Goal: Information Seeking & Learning: Learn about a topic

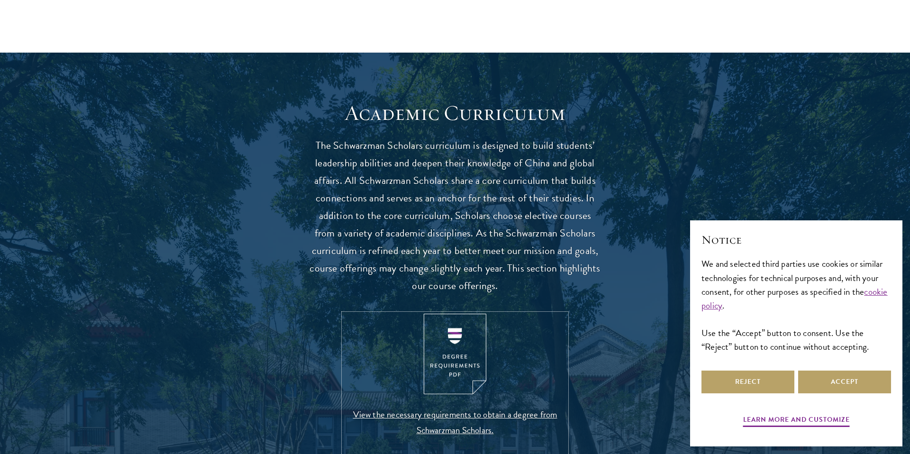
click at [453, 337] on img at bounding box center [455, 354] width 63 height 81
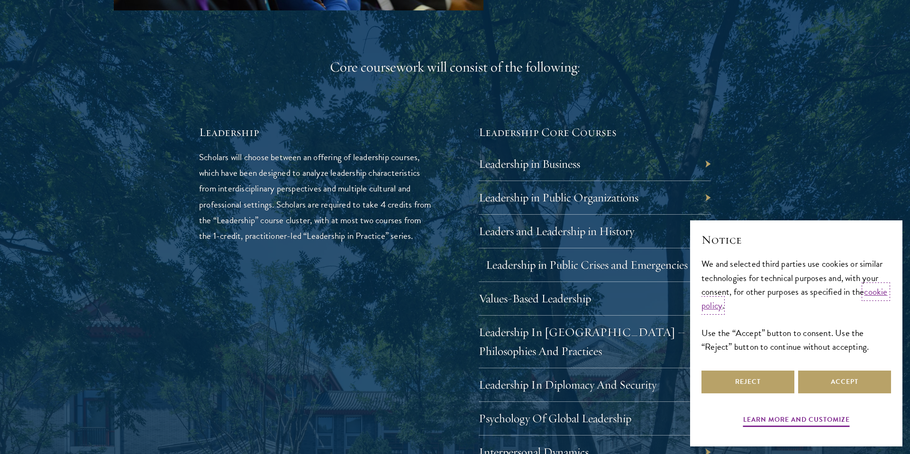
scroll to position [1523, 0]
click at [822, 382] on button "Accept" at bounding box center [844, 382] width 93 height 23
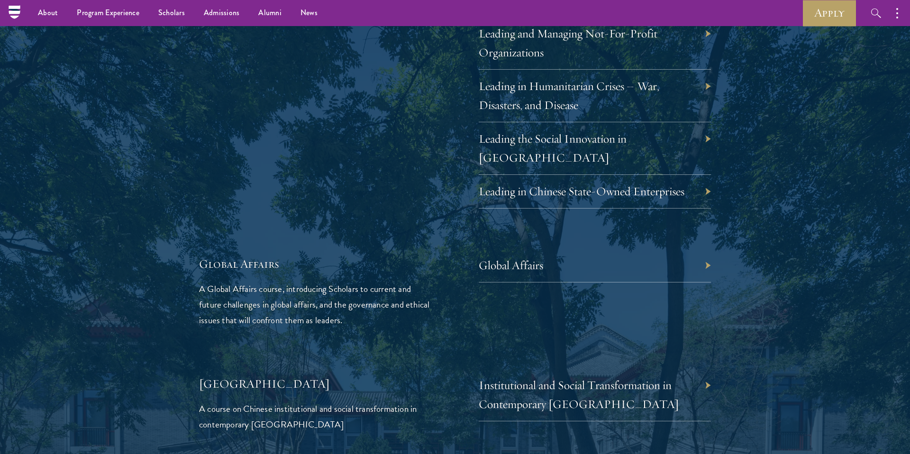
scroll to position [2059, 0]
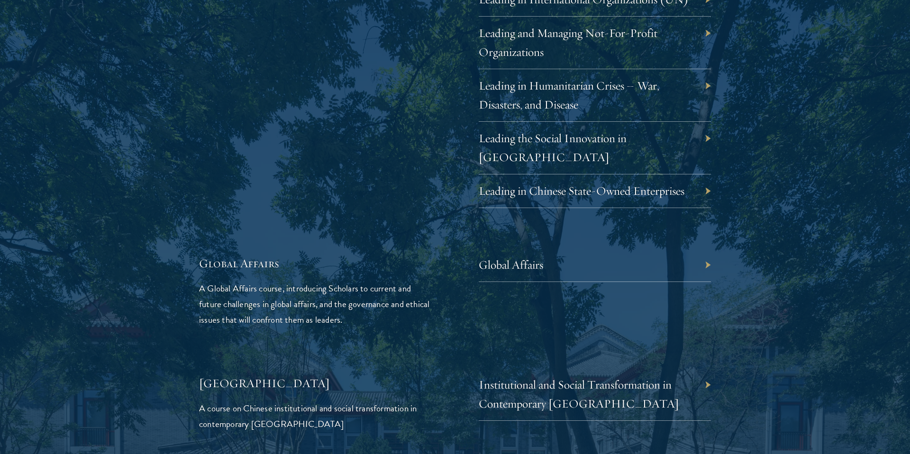
click at [636, 248] on div "Global Affairs" at bounding box center [595, 265] width 232 height 34
click at [635, 251] on div "Global Affairs" at bounding box center [595, 265] width 232 height 34
click at [612, 377] on link "Institutional and Social Transformation in Contemporary China" at bounding box center [586, 394] width 200 height 34
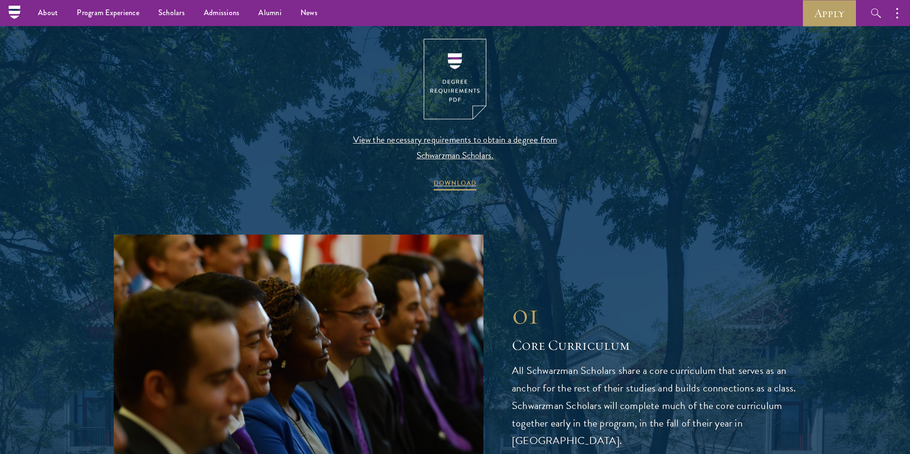
scroll to position [896, 0]
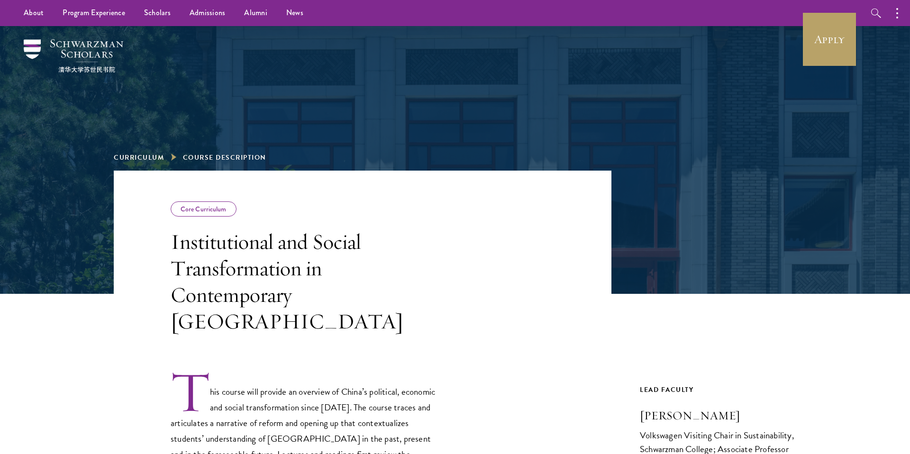
click at [211, 214] on div "Core Curriculum" at bounding box center [204, 208] width 66 height 15
click at [150, 162] on li "Curriculum" at bounding box center [145, 158] width 63 height 12
click at [149, 156] on link "Curriculum" at bounding box center [139, 158] width 50 height 10
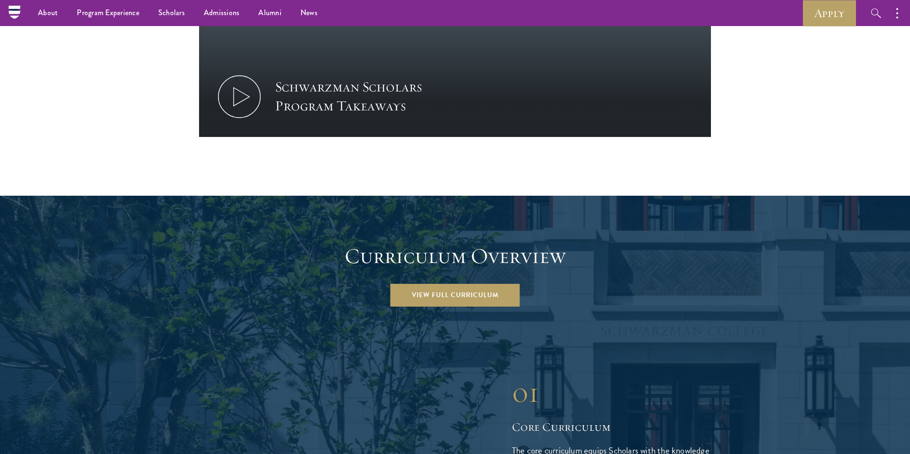
scroll to position [1060, 0]
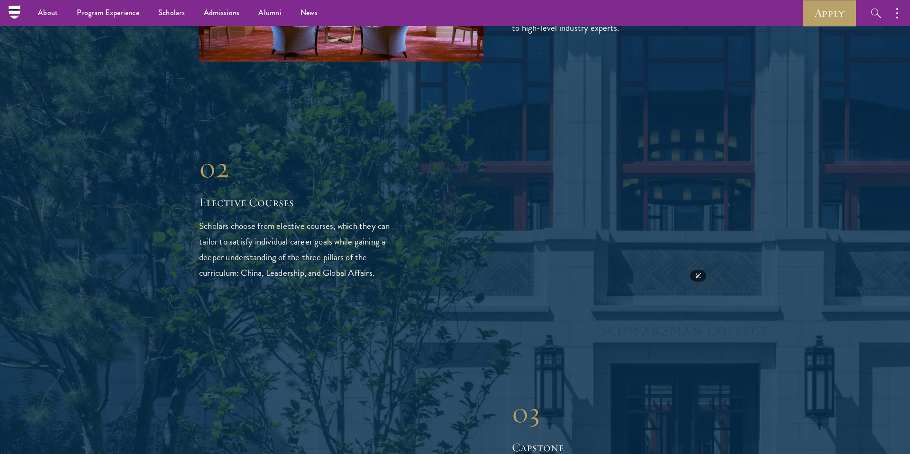
scroll to position [2149, 0]
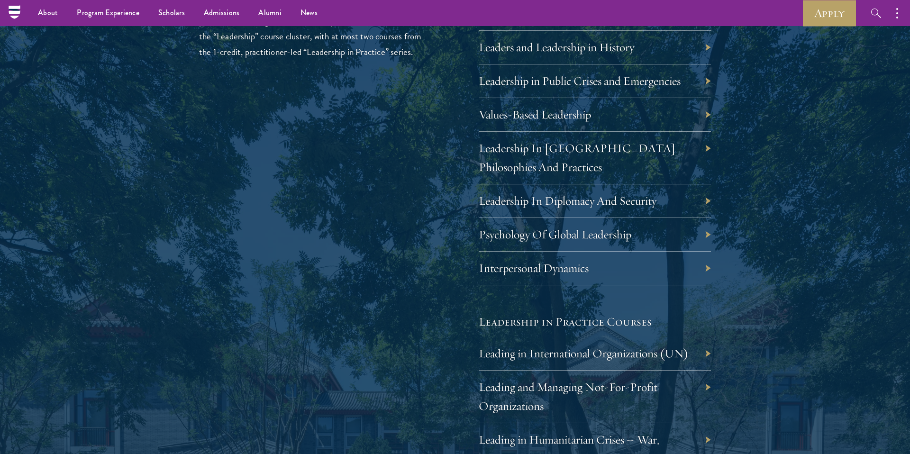
scroll to position [1691, 0]
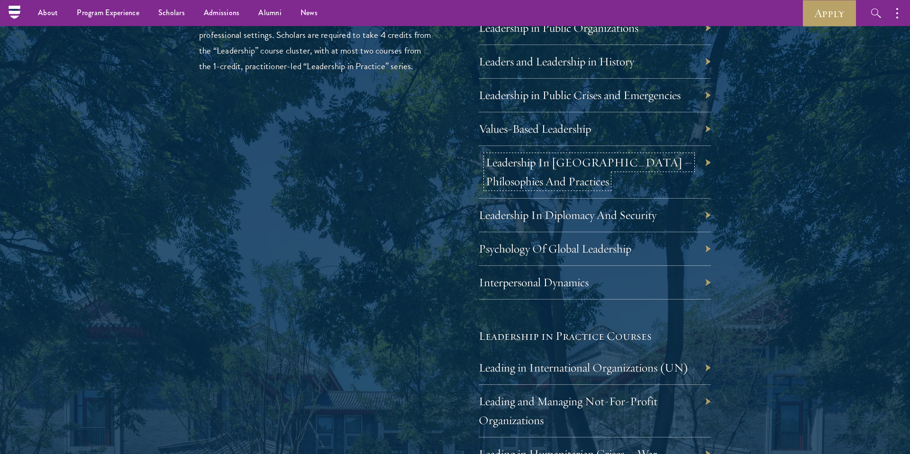
click at [503, 164] on link "Leadership In China – Philosophies And Practices" at bounding box center [589, 172] width 207 height 34
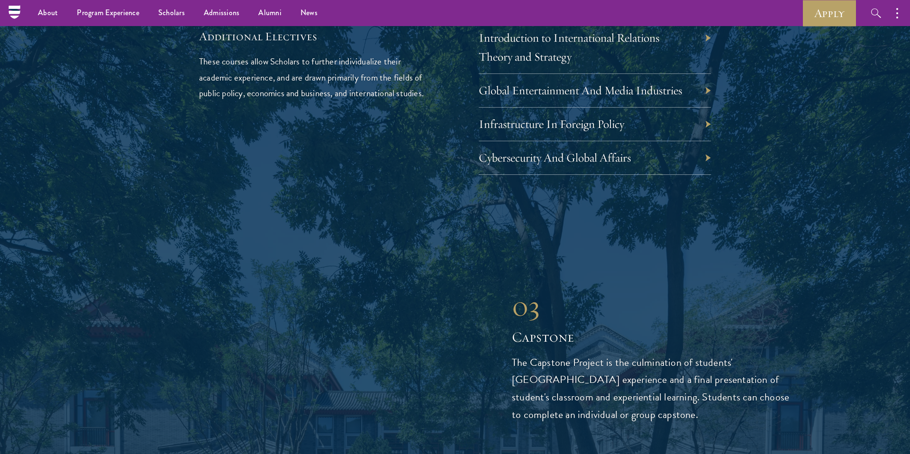
scroll to position [2859, 0]
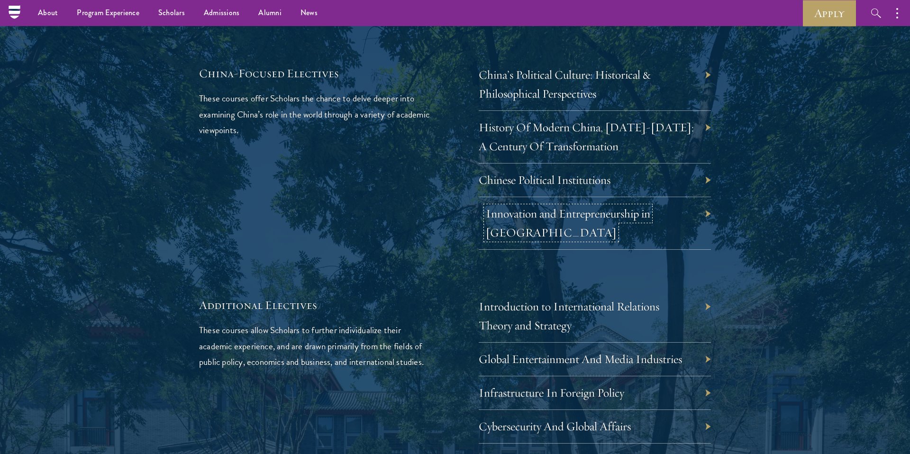
click at [598, 206] on link "Innovation and Entrepreneurship in [GEOGRAPHIC_DATA]" at bounding box center [568, 223] width 164 height 34
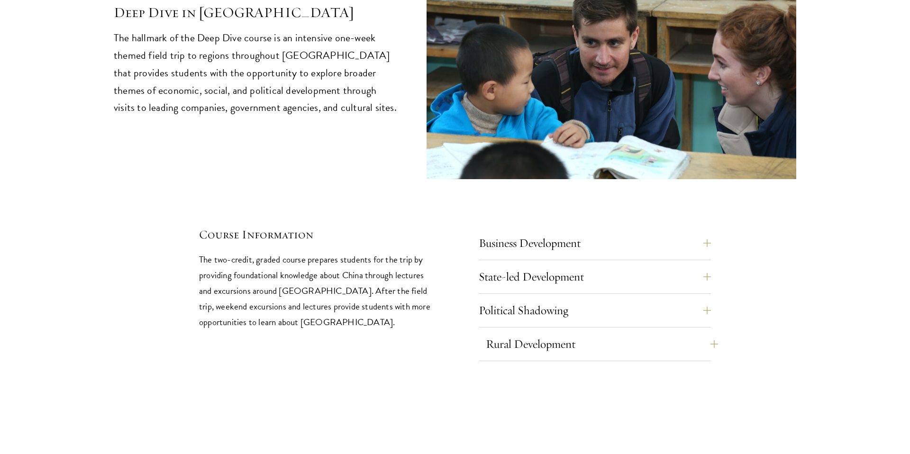
scroll to position [4037, 0]
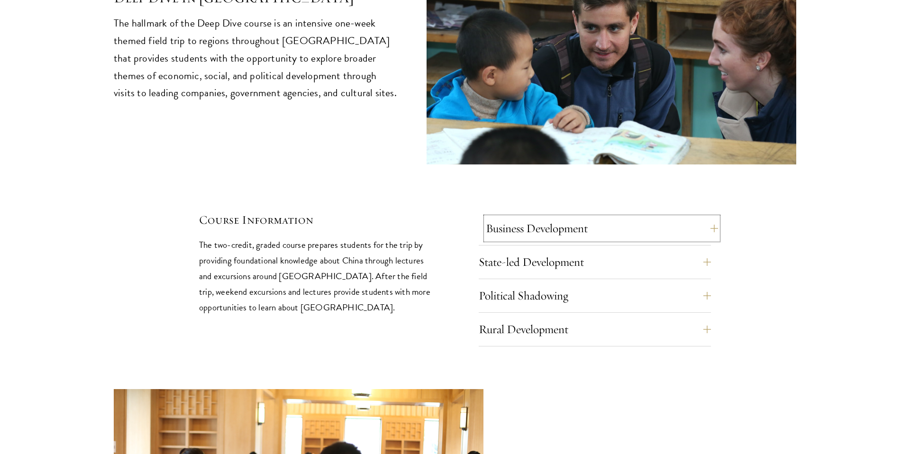
click at [568, 217] on button "Business Development" at bounding box center [602, 228] width 232 height 23
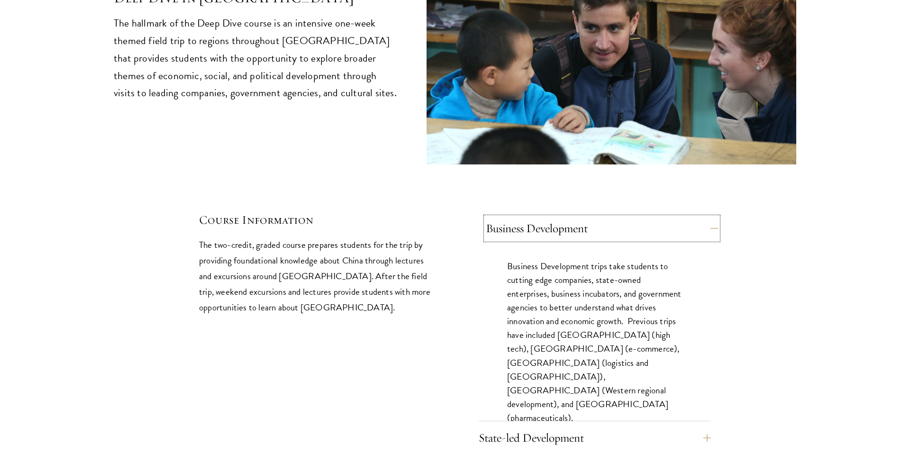
click at [568, 217] on button "Business Development" at bounding box center [602, 228] width 232 height 23
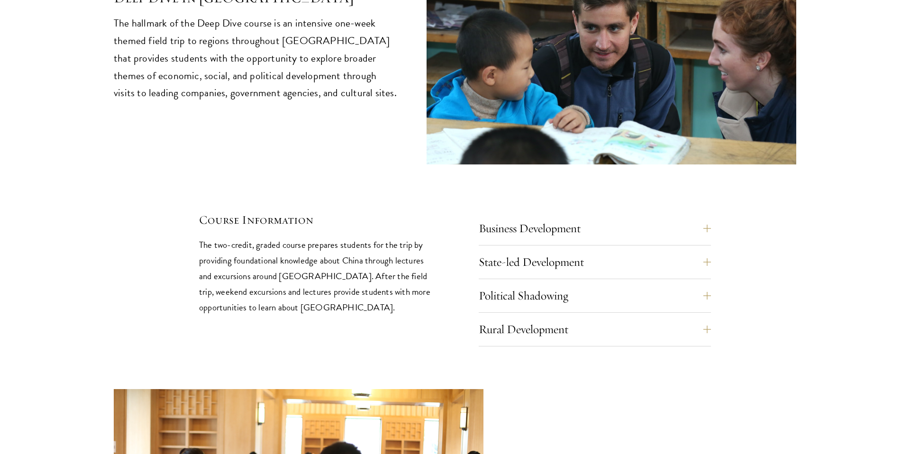
click at [566, 217] on div "Business Development Business Development trips take students to cutting edge c…" at bounding box center [595, 281] width 232 height 129
click at [566, 251] on button "State-led Development" at bounding box center [602, 262] width 232 height 23
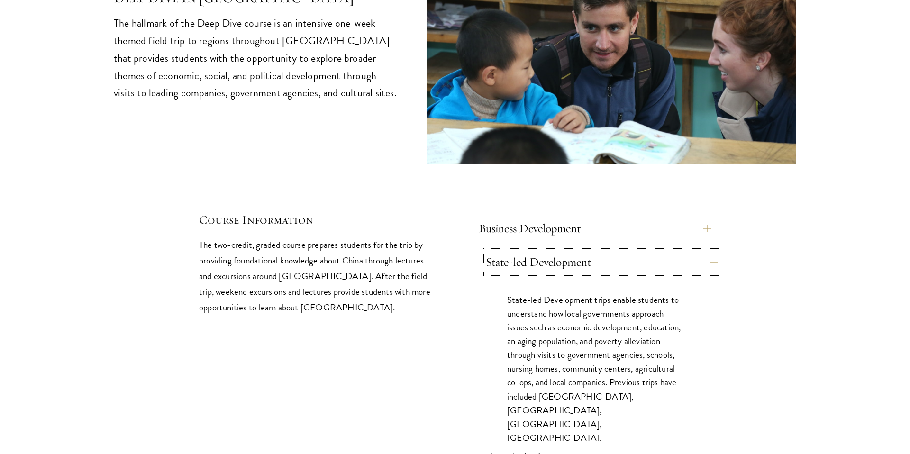
click at [566, 251] on button "State-led Development" at bounding box center [602, 262] width 232 height 23
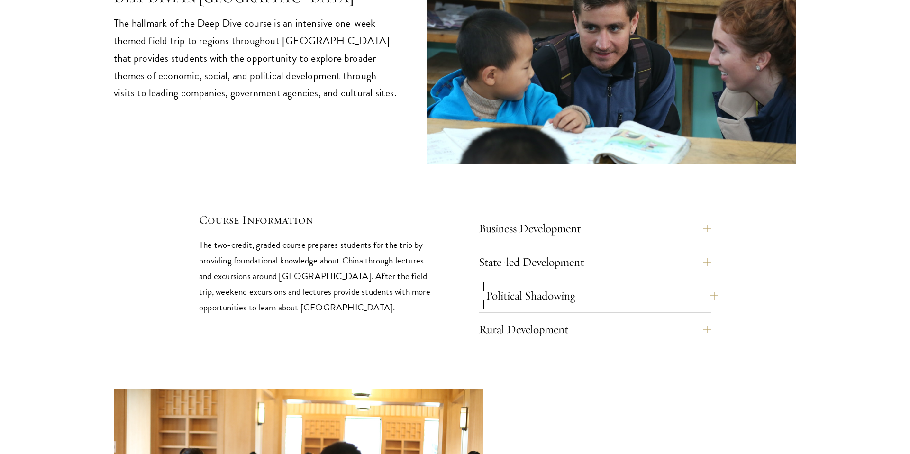
click at [555, 284] on button "Political Shadowing" at bounding box center [602, 295] width 232 height 23
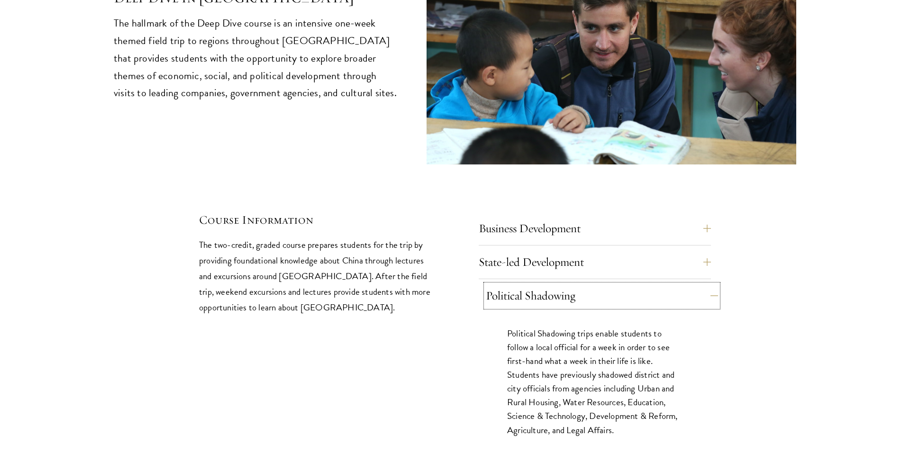
click at [555, 284] on button "Political Shadowing" at bounding box center [602, 295] width 232 height 23
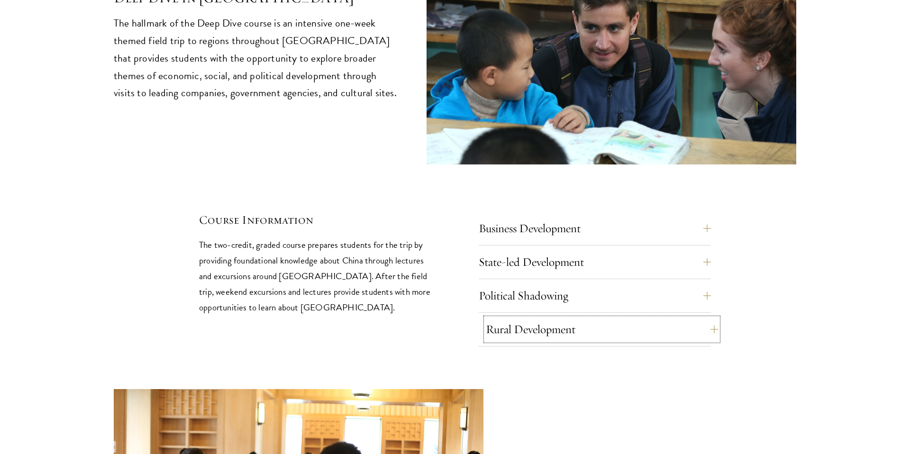
click at [547, 318] on button "Rural Development" at bounding box center [602, 329] width 232 height 23
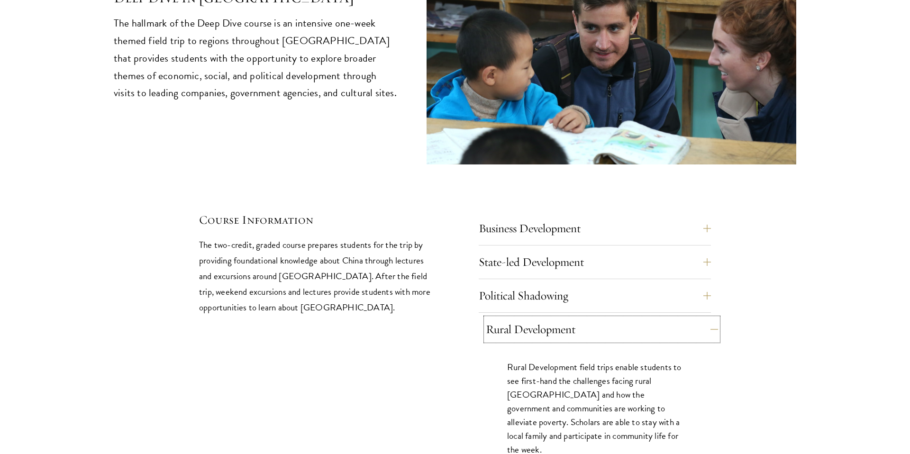
click at [547, 318] on button "Rural Development" at bounding box center [602, 329] width 232 height 23
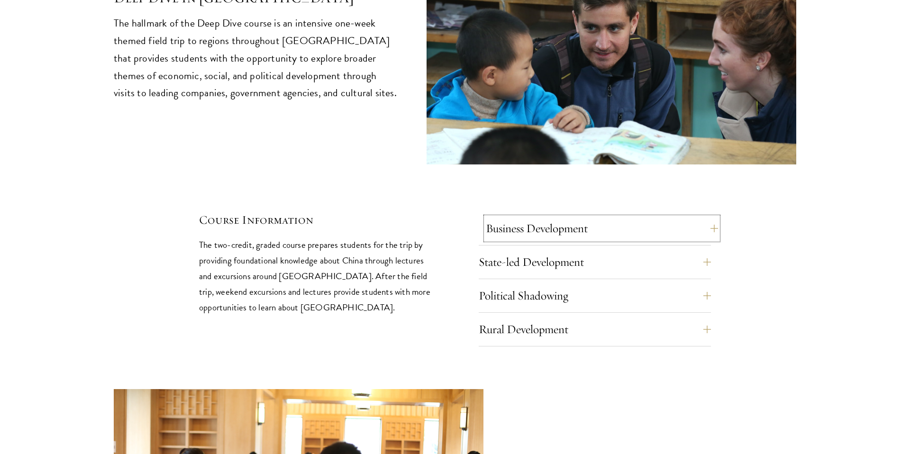
click at [555, 217] on button "Business Development" at bounding box center [602, 228] width 232 height 23
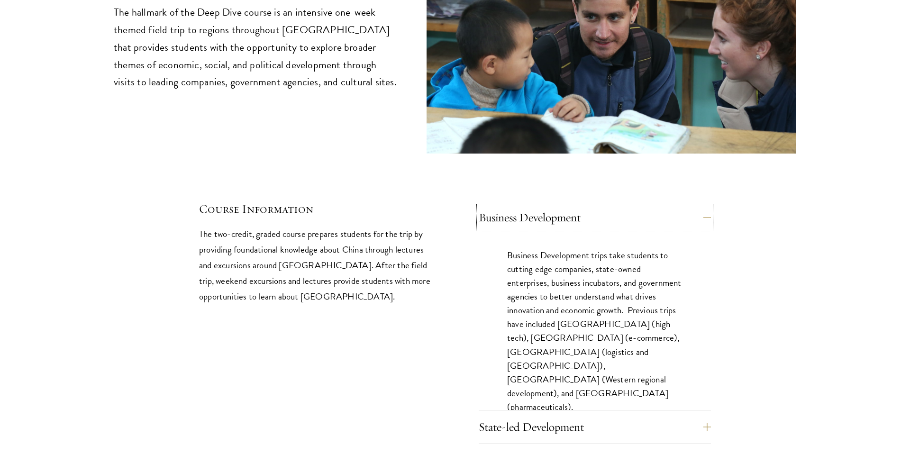
scroll to position [4052, 0]
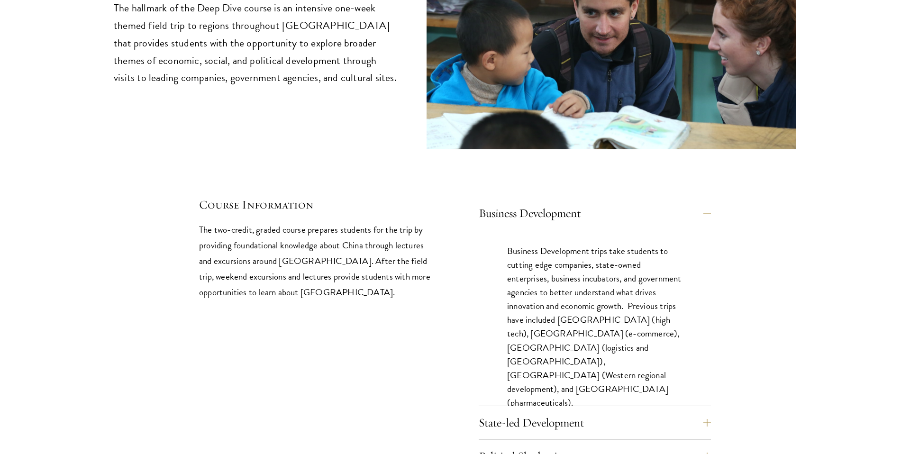
click at [547, 294] on p "Business Development trips take students to cutting edge companies, state-owned…" at bounding box center [594, 326] width 175 height 165
click at [540, 294] on p "Business Development trips take students to cutting edge companies, state-owned…" at bounding box center [594, 326] width 175 height 165
drag, startPoint x: 532, startPoint y: 294, endPoint x: 621, endPoint y: 293, distance: 89.1
click at [621, 293] on p "Business Development trips take students to cutting edge companies, state-owned…" at bounding box center [594, 326] width 175 height 165
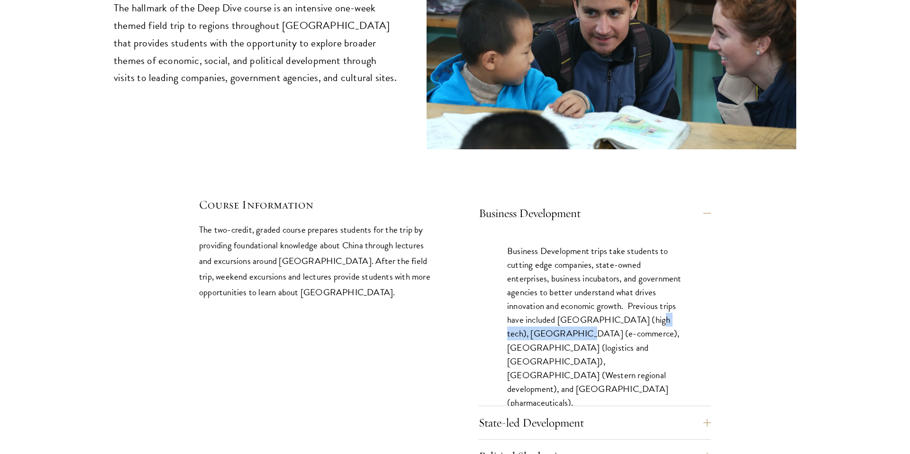
copy p "Hangzhou (e-commerce)"
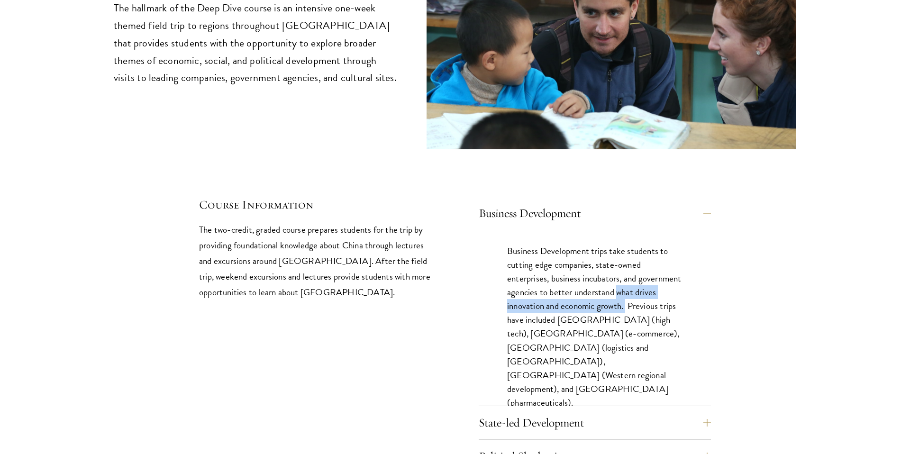
drag, startPoint x: 661, startPoint y: 255, endPoint x: 664, endPoint y: 264, distance: 8.9
click at [664, 264] on p "Business Development trips take students to cutting edge companies, state-owned…" at bounding box center [594, 326] width 175 height 165
copy p "what drives innovation and economic growth."
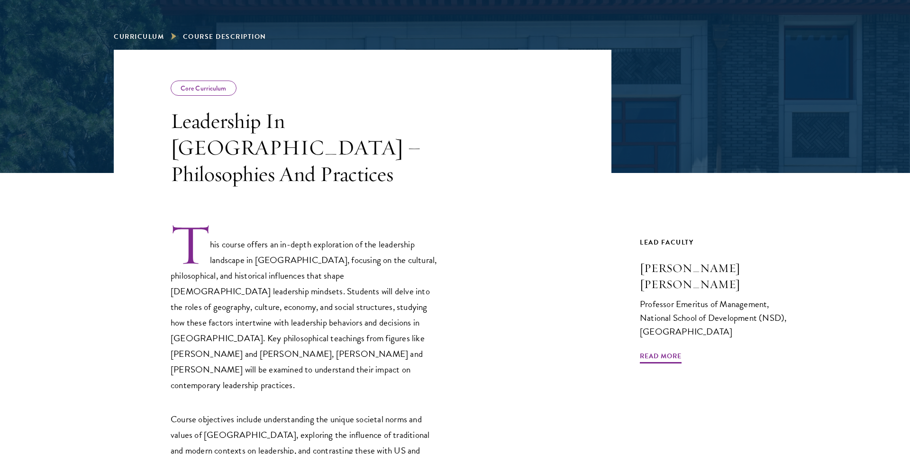
scroll to position [180, 0]
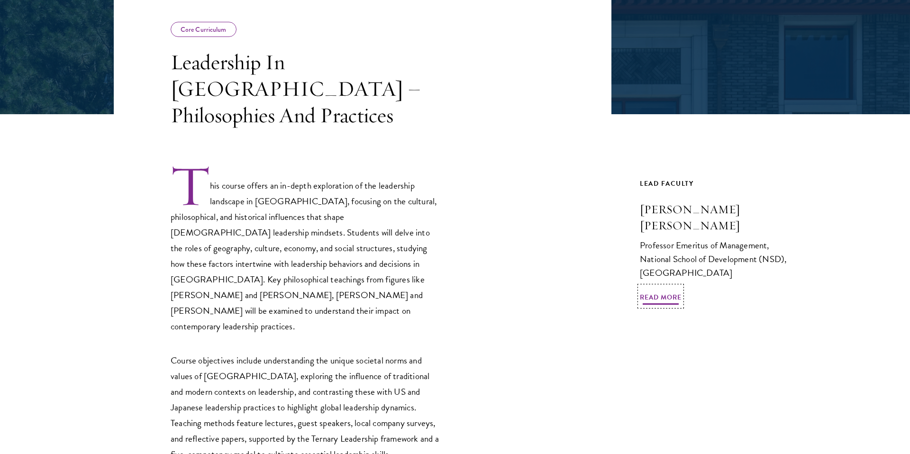
click at [677, 291] on span "Read More" at bounding box center [661, 298] width 42 height 15
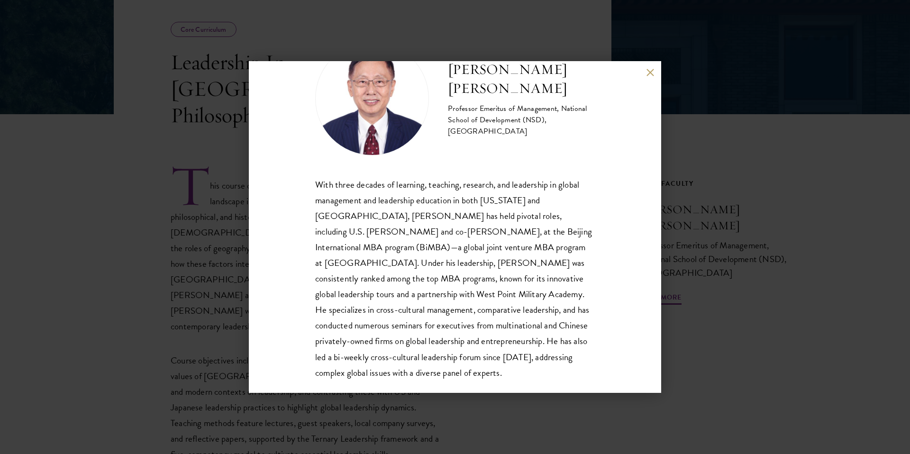
scroll to position [48, 0]
click at [644, 80] on div "John Zhuang Yang Professor Emeritus of Management, National School of Developme…" at bounding box center [455, 227] width 412 height 332
click at [646, 72] on button at bounding box center [650, 72] width 8 height 8
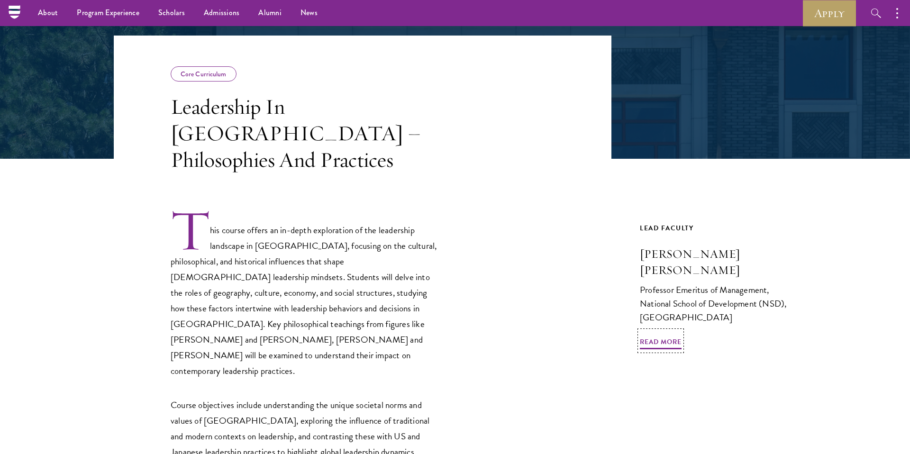
scroll to position [93, 0]
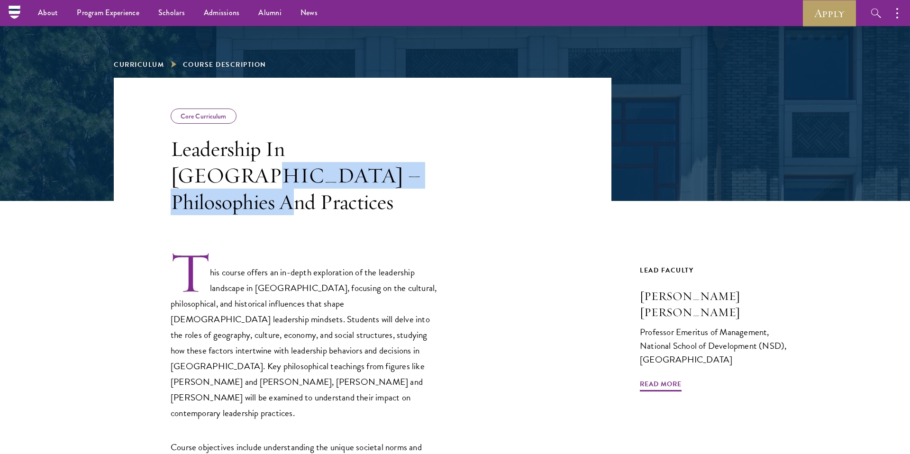
drag, startPoint x: 174, startPoint y: 175, endPoint x: 402, endPoint y: 177, distance: 228.0
click at [402, 177] on h3 "Leadership In China – Philosophies And Practices" at bounding box center [306, 176] width 270 height 80
copy h3 "Philosophies And Practices"
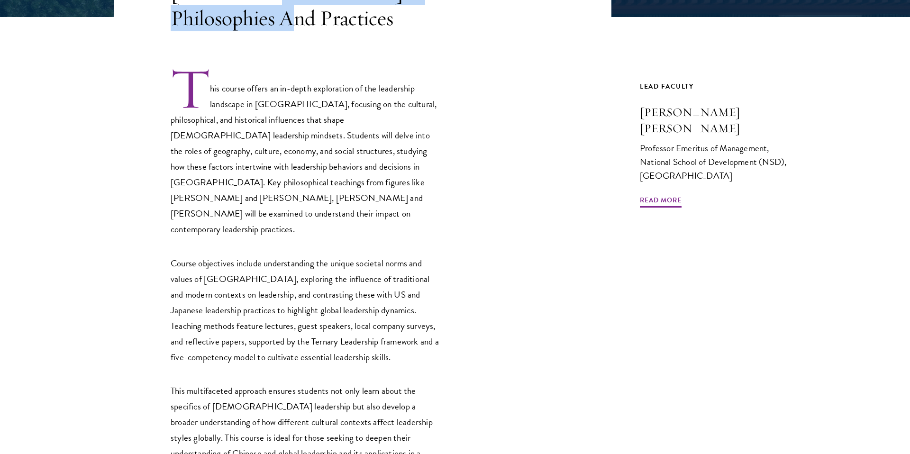
scroll to position [278, 0]
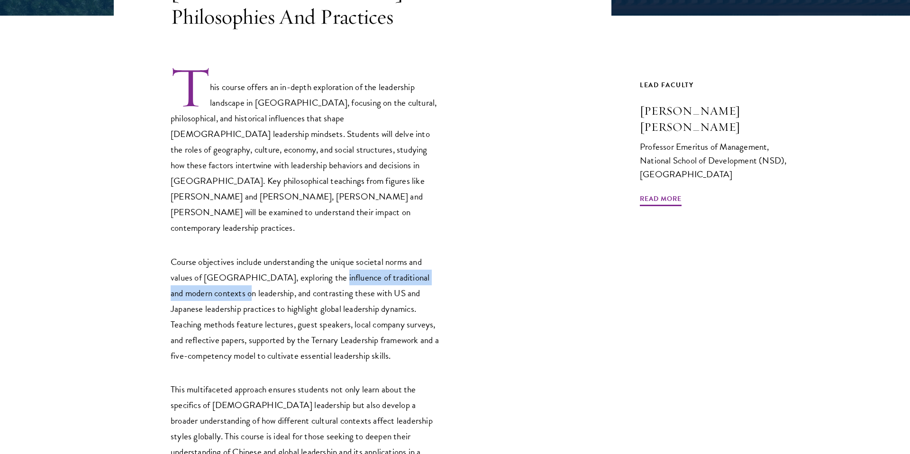
drag, startPoint x: 321, startPoint y: 232, endPoint x: 218, endPoint y: 250, distance: 105.3
click at [218, 254] on p "Course objectives include understanding the unique societal norms and values of…" at bounding box center [306, 308] width 270 height 109
copy p "traditional and modern contexts on leadership"
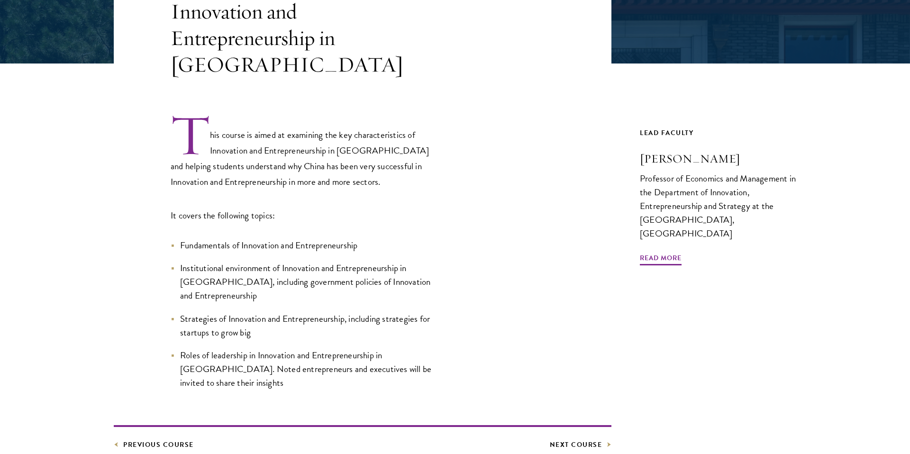
scroll to position [233, 0]
